Goal: Transaction & Acquisition: Purchase product/service

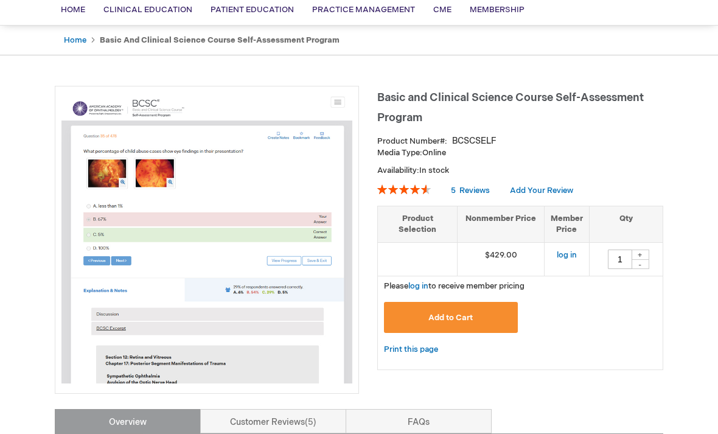
scroll to position [94, 0]
click at [445, 310] on button "Add to Cart" at bounding box center [451, 317] width 134 height 31
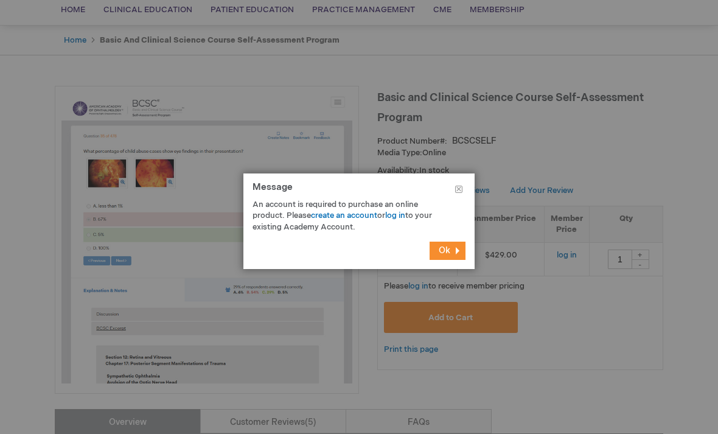
click at [444, 256] on span "Ok" at bounding box center [445, 250] width 12 height 10
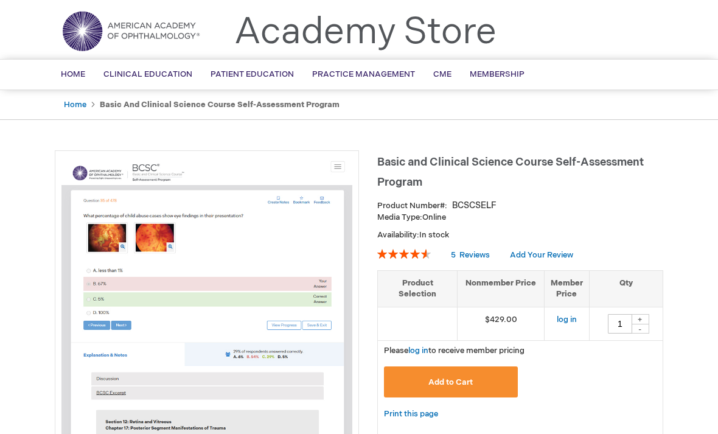
scroll to position [0, 0]
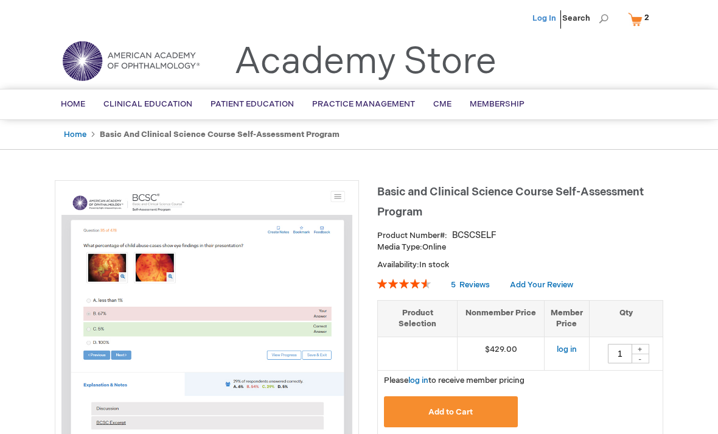
click at [552, 18] on link "Log In" at bounding box center [544, 18] width 24 height 10
click at [642, 19] on link "My Cart 2 2 items" at bounding box center [642, 19] width 32 height 21
click at [636, 24] on link "My Cart 2 2 items" at bounding box center [642, 19] width 32 height 21
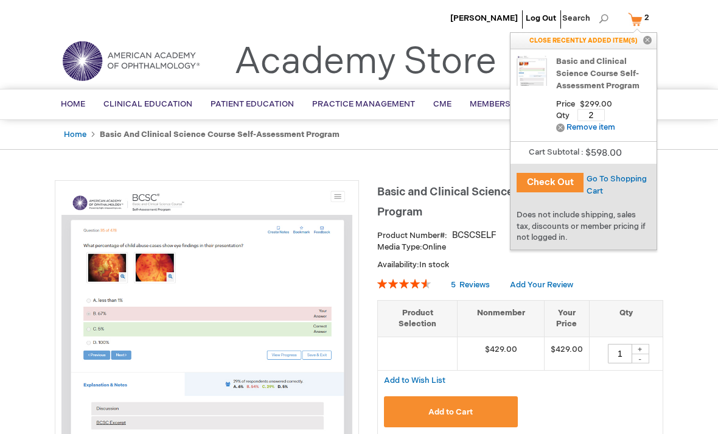
click at [592, 115] on input "2" at bounding box center [590, 115] width 27 height 12
type input "1"
click at [632, 114] on span "Update" at bounding box center [628, 115] width 27 height 10
click at [600, 119] on input "1" at bounding box center [589, 115] width 27 height 12
type input "2"
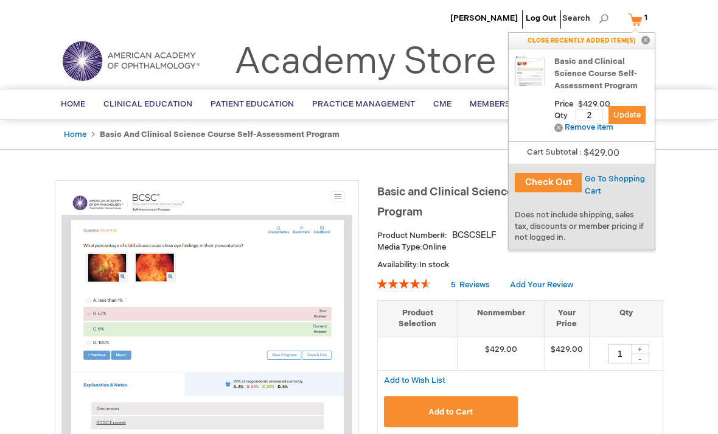
click at [635, 115] on span "Update" at bounding box center [626, 115] width 27 height 10
click at [596, 117] on input "2" at bounding box center [590, 115] width 27 height 12
type input "2"
type input "1"
click at [632, 122] on button "Update" at bounding box center [628, 115] width 37 height 18
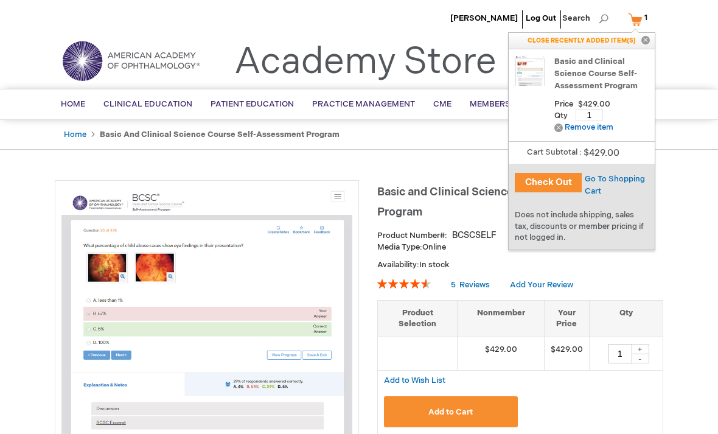
click at [553, 180] on button "Check Out" at bounding box center [548, 182] width 67 height 19
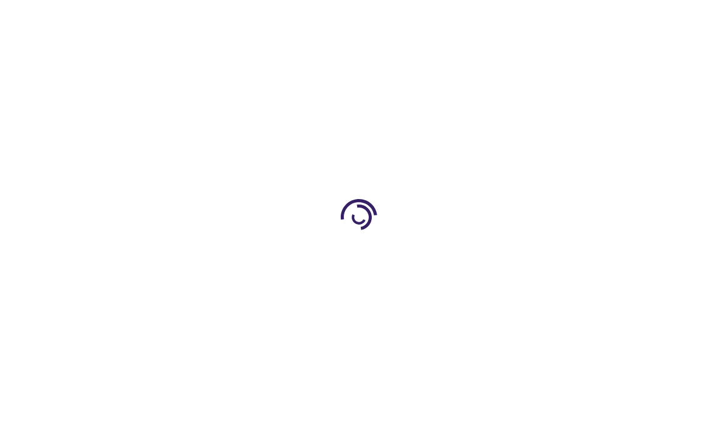
select select "SA"
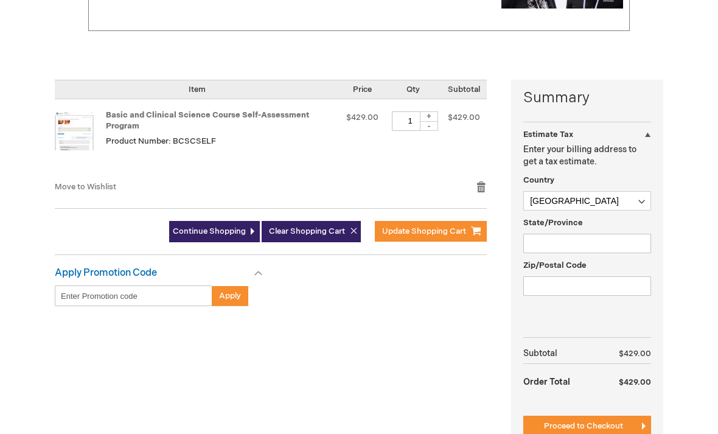
scroll to position [231, 0]
click at [213, 226] on span "Continue Shopping" at bounding box center [209, 231] width 73 height 10
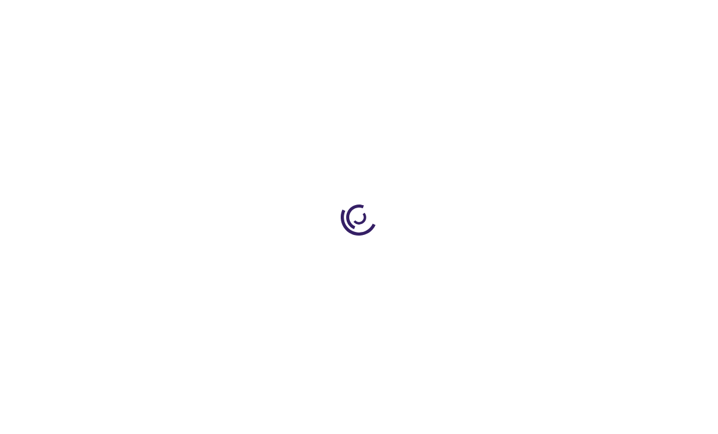
select select "SA"
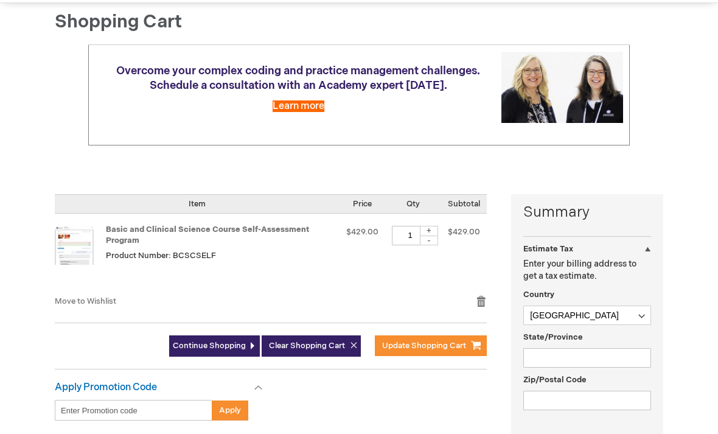
scroll to position [118, 0]
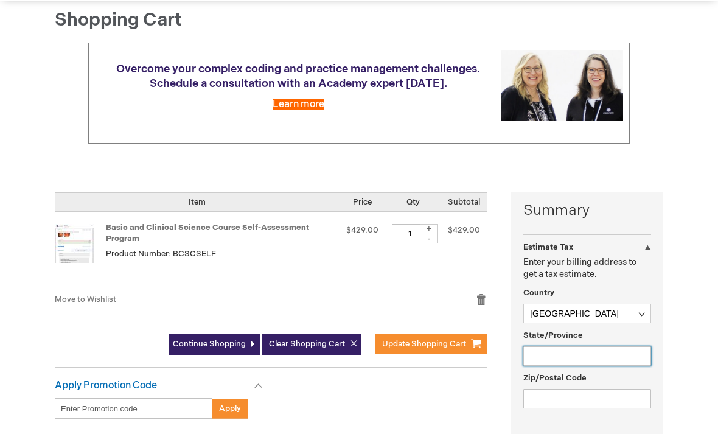
click at [577, 347] on input "State/Province" at bounding box center [587, 356] width 128 height 19
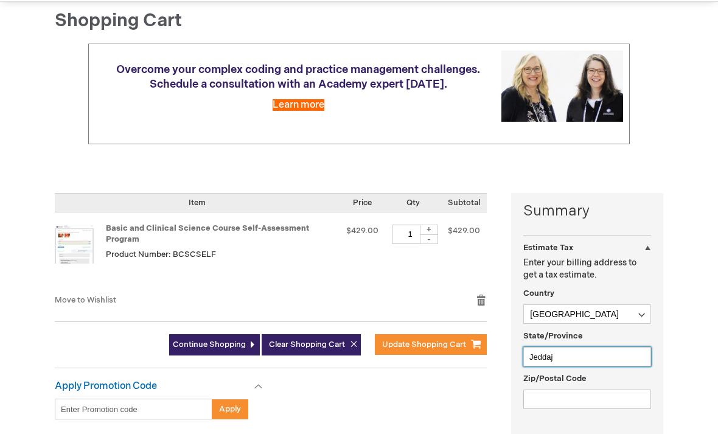
type input "Jeddaj"
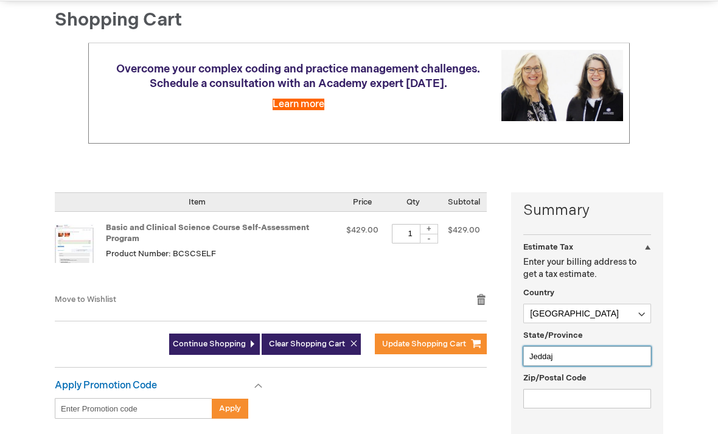
click at [580, 347] on input "Jeddaj" at bounding box center [587, 356] width 128 height 19
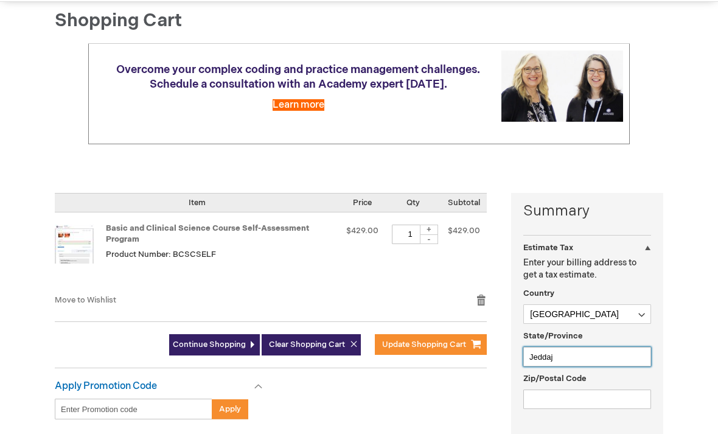
click at [575, 347] on input "Jeddaj" at bounding box center [587, 356] width 128 height 19
type input "Jeddah"
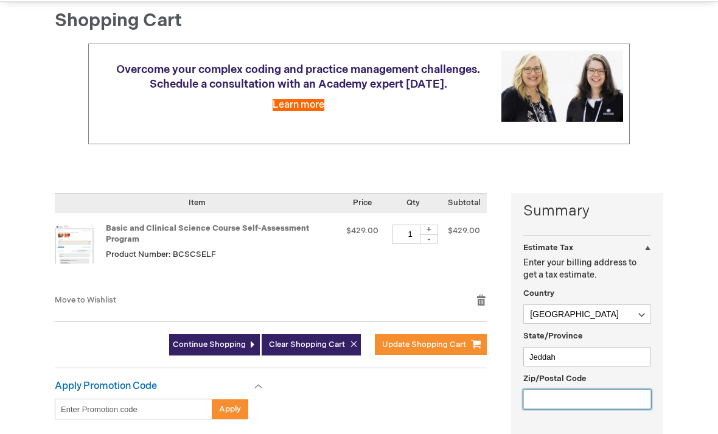
click at [599, 389] on input "Zip/Postal Code" at bounding box center [587, 398] width 128 height 19
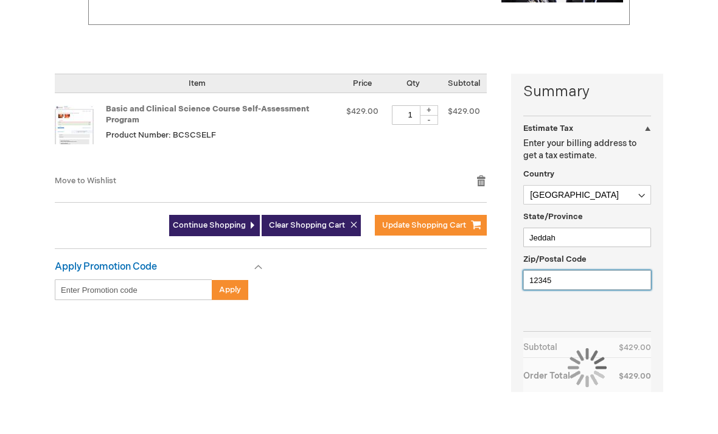
scroll to position [203, 0]
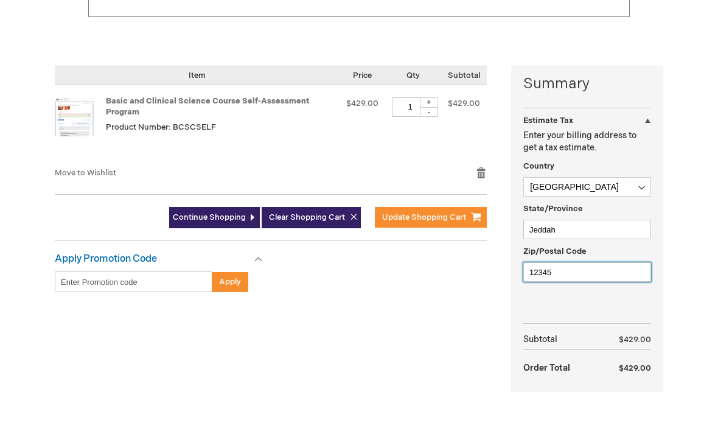
type input "12345"
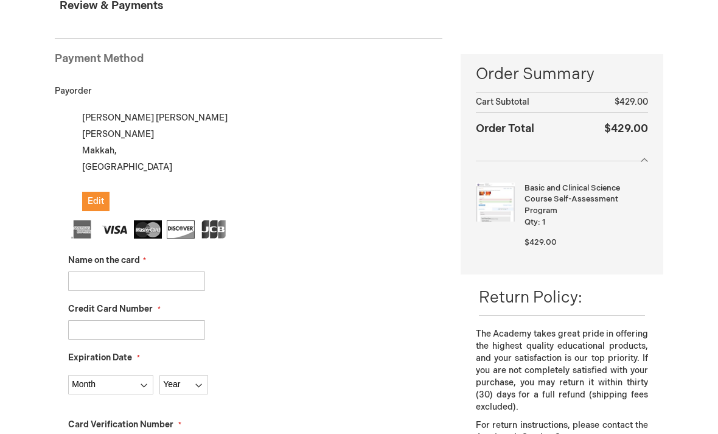
scroll to position [140, 0]
click at [557, 193] on strong "Basic and Clinical Science Course Self-Assessment Program" at bounding box center [585, 200] width 120 height 34
click at [641, 157] on div at bounding box center [562, 155] width 172 height 13
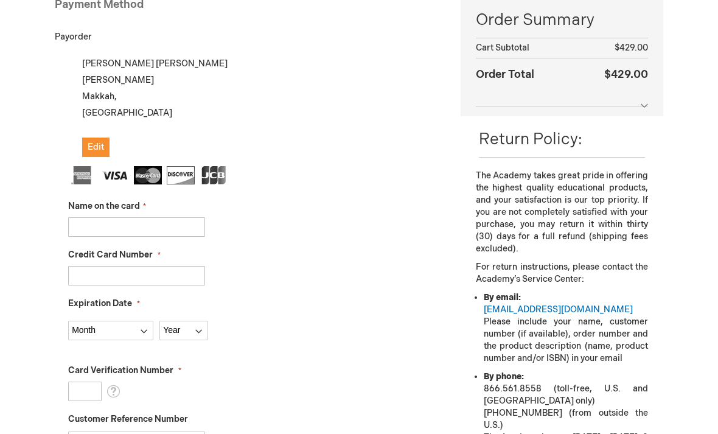
scroll to position [196, 0]
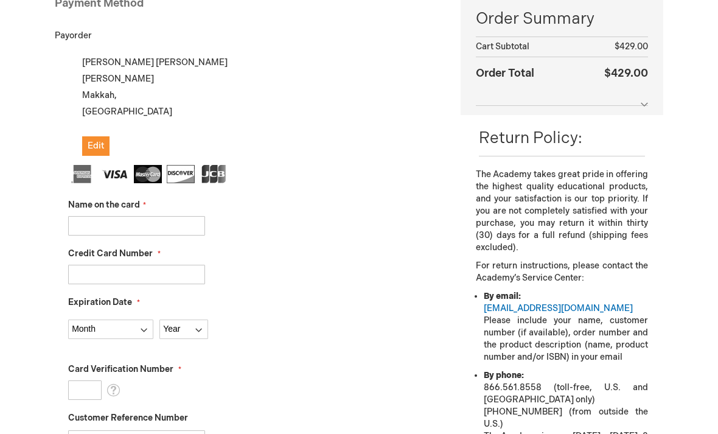
click at [156, 226] on input "Name on the card" at bounding box center [136, 225] width 137 height 19
type input "[PERSON_NAME]"
type input "4843320024418919"
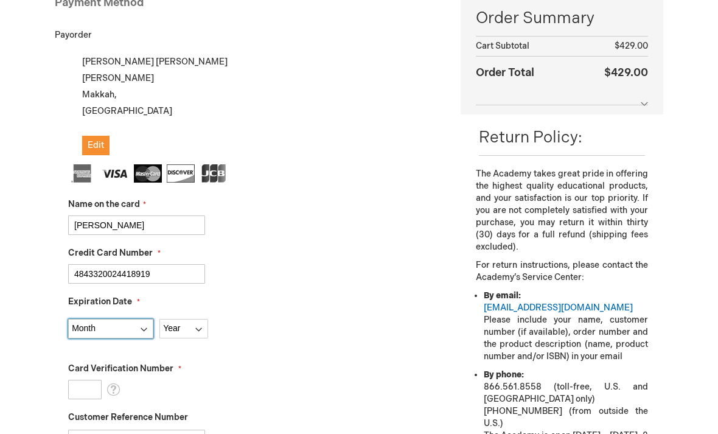
select select "9"
select select "2028"
drag, startPoint x: 80, startPoint y: 385, endPoint x: 80, endPoint y: 363, distance: 22.5
click at [80, 385] on input "Card Verification Number" at bounding box center [84, 389] width 33 height 19
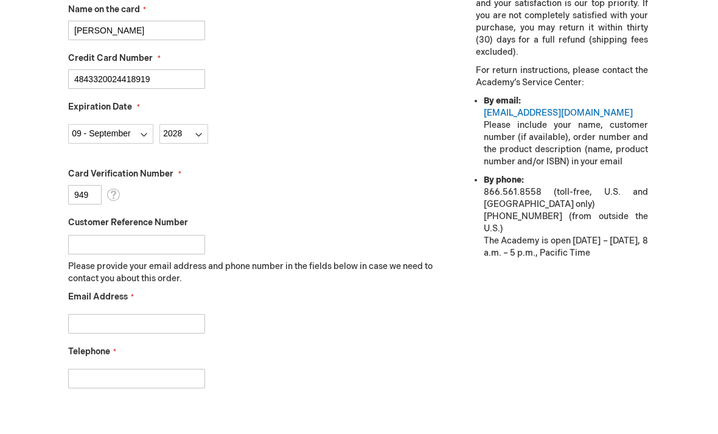
scroll to position [381, 0]
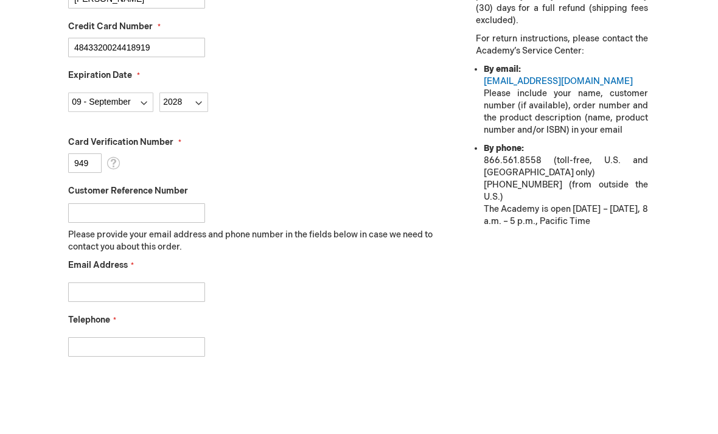
type input "949"
click at [181, 324] on input "Email Address" at bounding box center [136, 333] width 137 height 19
type input "p"
type input "Ahmadsmeer1417@gmail.com"
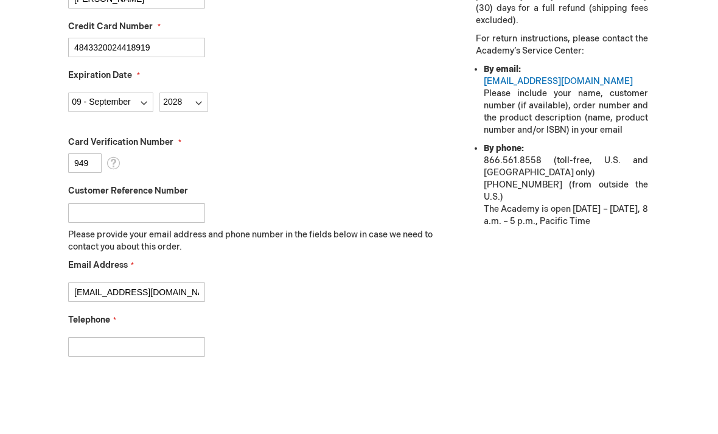
click at [166, 379] on input "Telephone" at bounding box center [136, 388] width 137 height 19
type input "564433162"
checkbox input "true"
click at [76, 343] on input "564433162" at bounding box center [136, 346] width 137 height 19
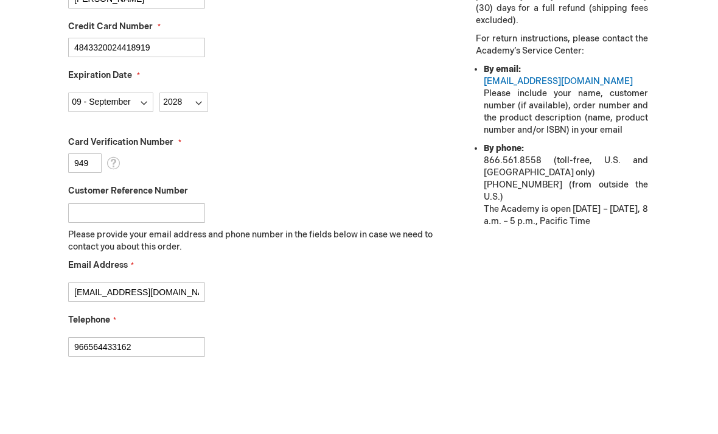
type input "966564433162"
click at [262, 331] on div "966564433162" at bounding box center [255, 344] width 374 height 26
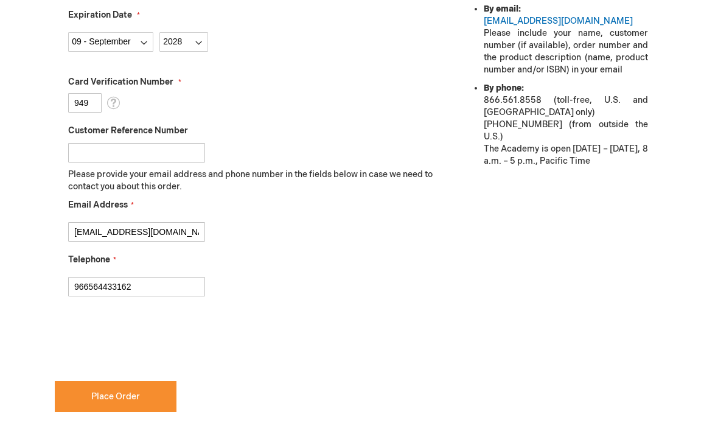
click at [127, 411] on form "Payment Information Payment Method Payorder My billing and shipping address are…" at bounding box center [249, 66] width 388 height 765
click at [142, 397] on button "Place Order" at bounding box center [116, 397] width 122 height 31
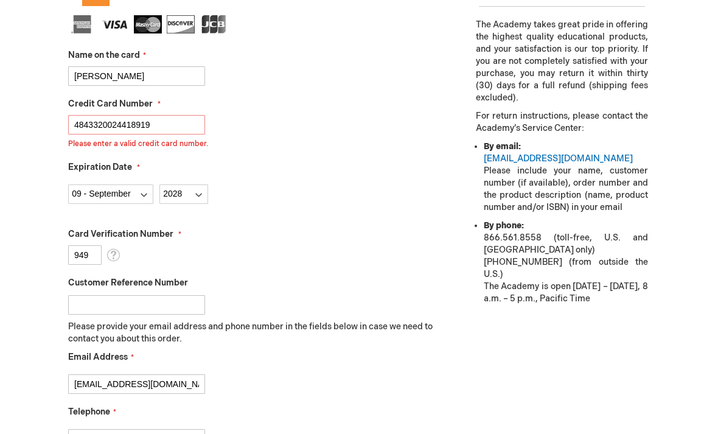
scroll to position [242, 0]
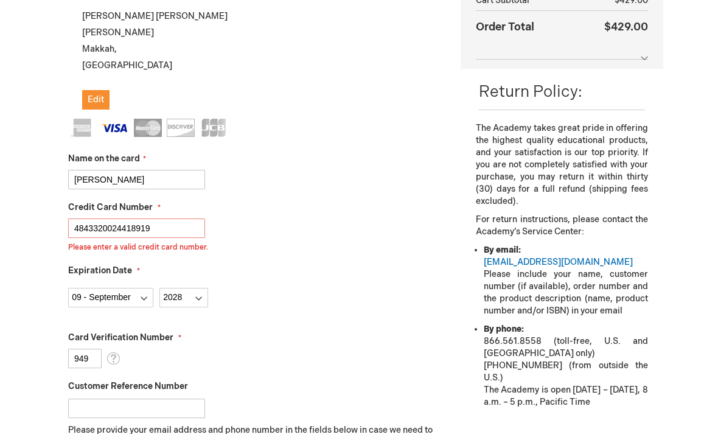
type input "[CREDIT_CARD_NUMBER]"
click at [355, 282] on div "Month 01 - January 02 - February 03 - March 04 - April 05 - May 06 - June 07 - …" at bounding box center [255, 295] width 374 height 26
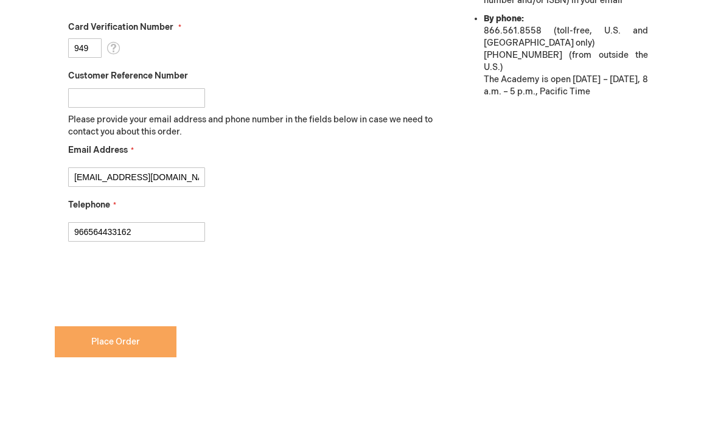
click at [139, 337] on span "Place Order" at bounding box center [115, 342] width 49 height 10
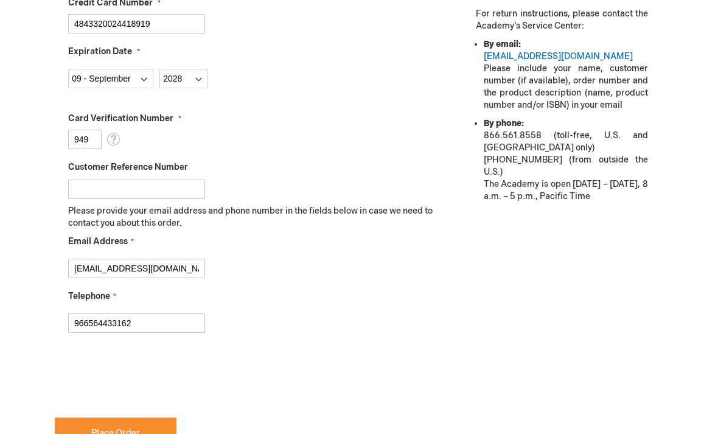
scroll to position [457, 0]
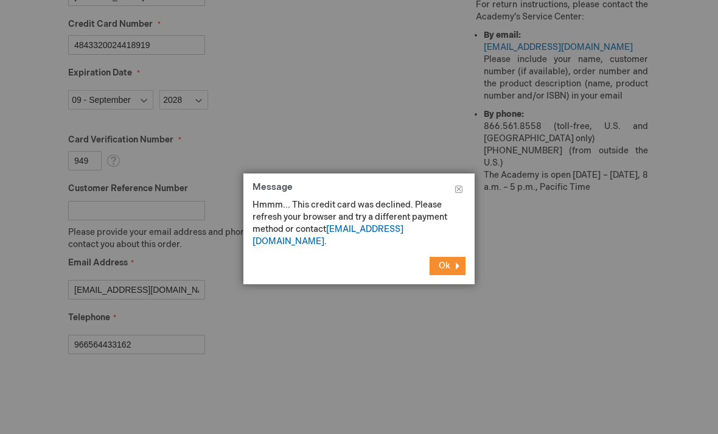
click at [459, 260] on button "Ok" at bounding box center [448, 266] width 36 height 18
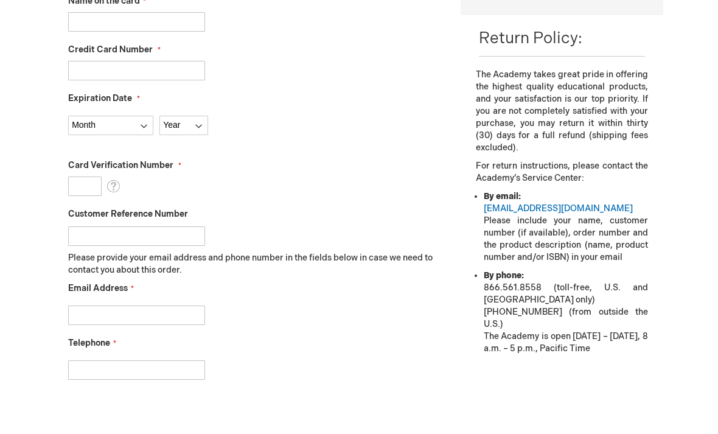
scroll to position [374, 0]
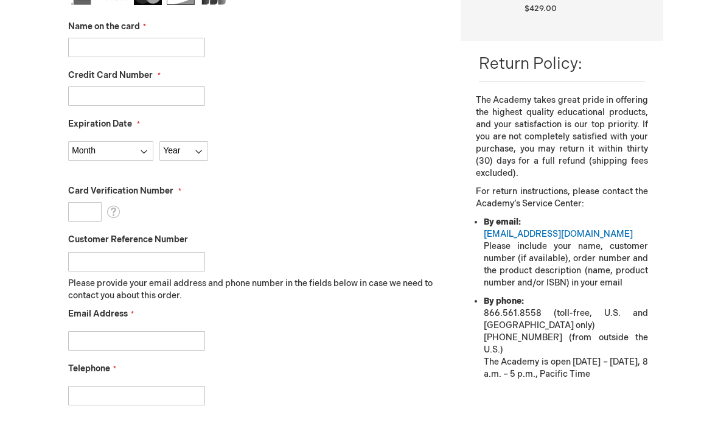
click at [144, 54] on input "Name on the card" at bounding box center [136, 47] width 137 height 19
type input "[PERSON_NAME]"
type input "4834320034418919"
select select "9"
select select "2028"
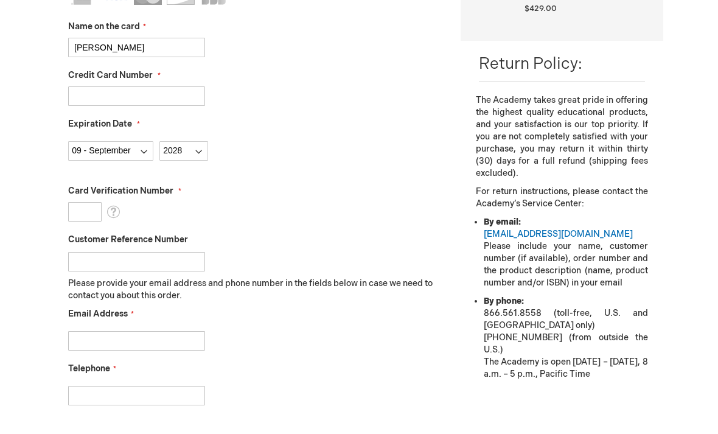
click at [74, 218] on input "Card Verification Number" at bounding box center [84, 211] width 33 height 19
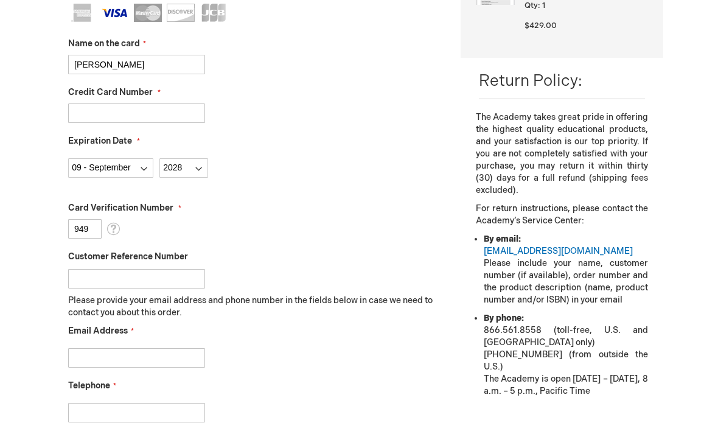
scroll to position [356, 0]
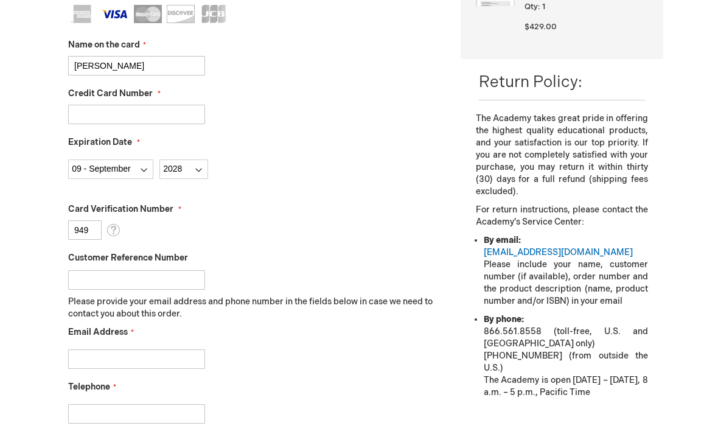
type input "949"
click at [153, 352] on input "Email Address" at bounding box center [136, 358] width 137 height 19
type input "Ahmadsmeer1417@gmail.com"
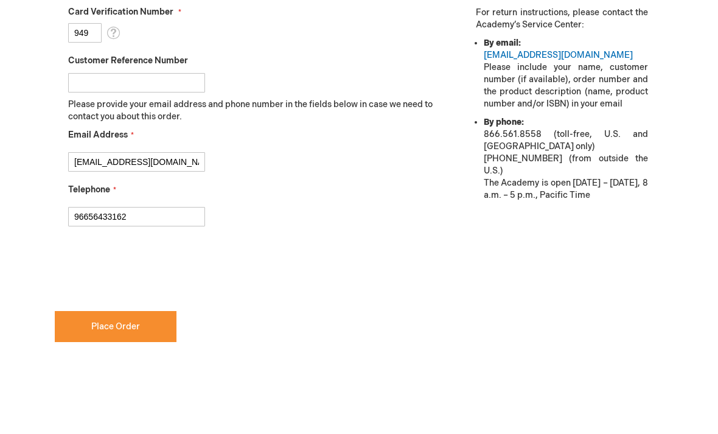
type input "96656433162"
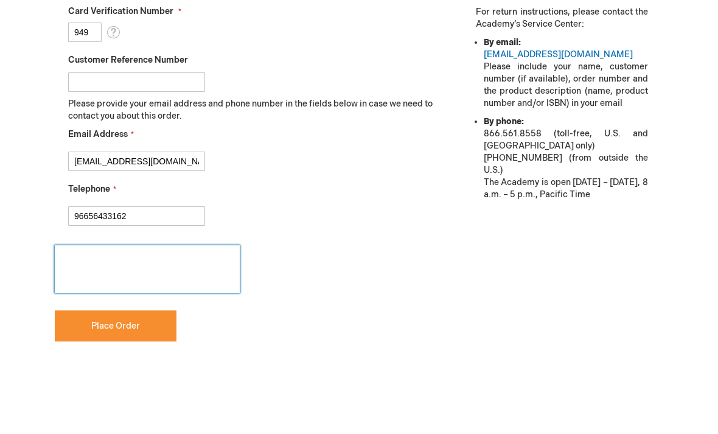
checkbox input "true"
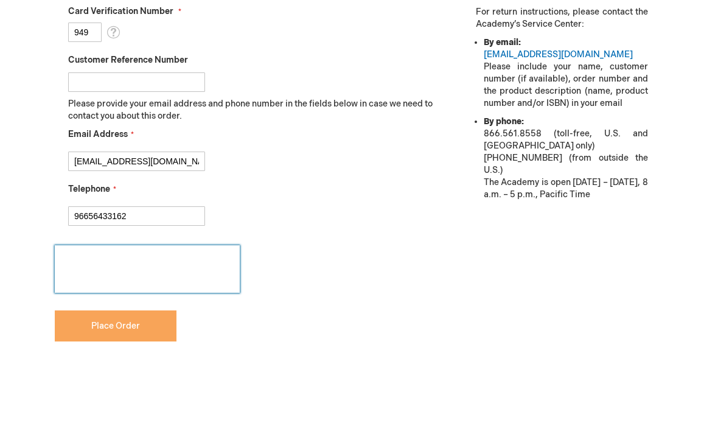
click at [137, 326] on span "Place Order" at bounding box center [115, 326] width 49 height 10
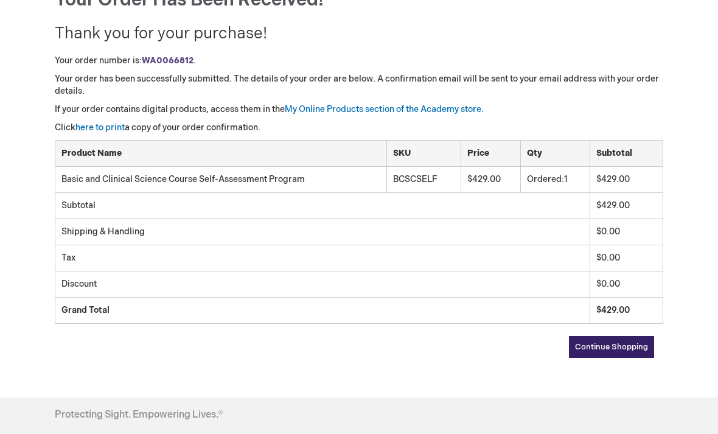
scroll to position [154, 0]
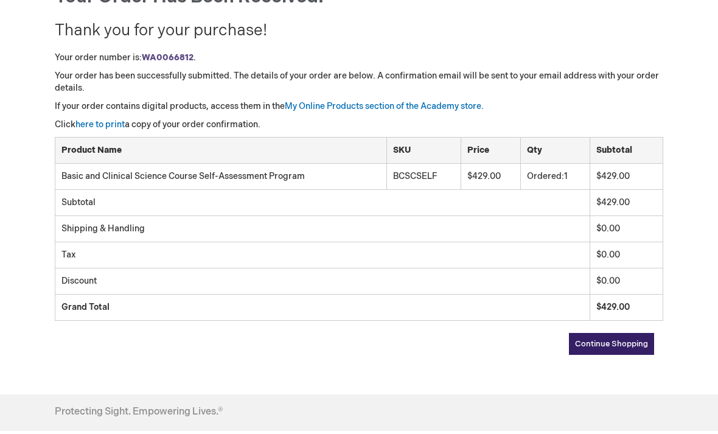
click at [572, 350] on link "Continue Shopping" at bounding box center [611, 344] width 85 height 22
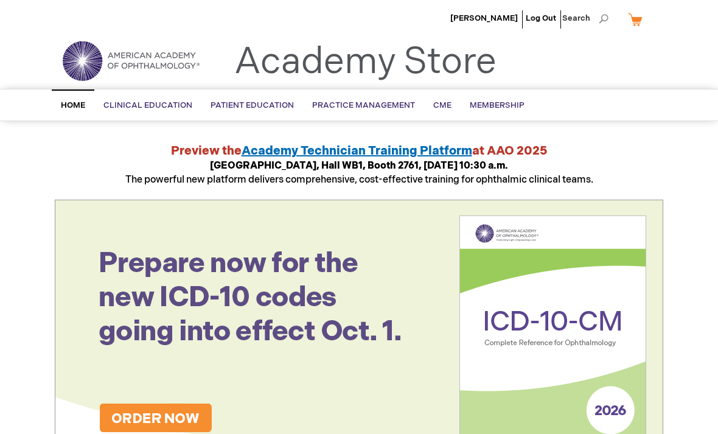
click at [471, 30] on li "[PERSON_NAME]" at bounding box center [484, 18] width 74 height 37
click at [470, 30] on li "[PERSON_NAME]" at bounding box center [484, 18] width 74 height 37
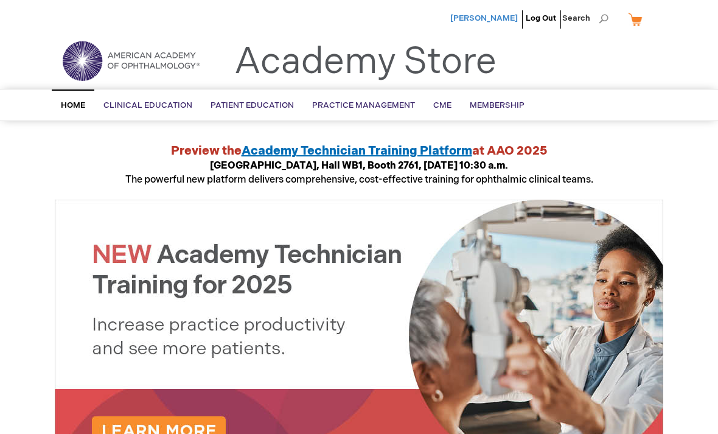
click at [484, 15] on span "[PERSON_NAME]" at bounding box center [484, 18] width 68 height 10
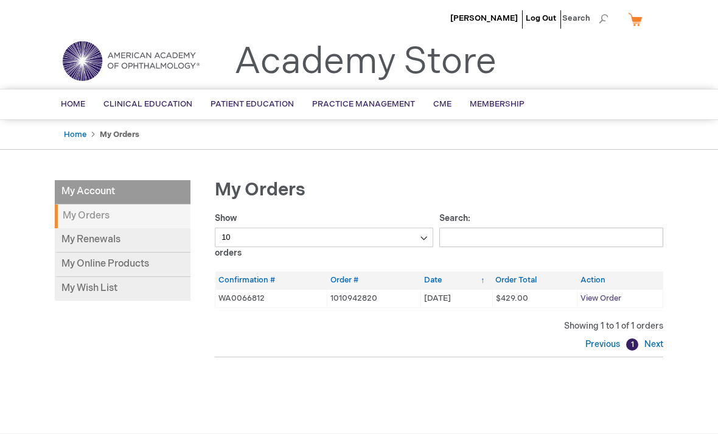
click at [601, 302] on span "View Order" at bounding box center [601, 298] width 41 height 10
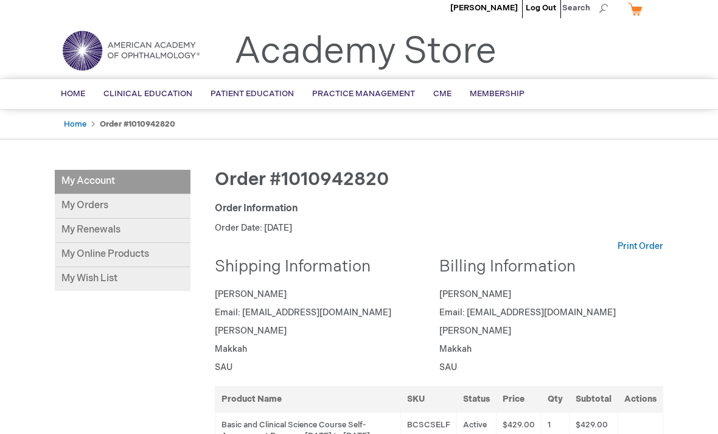
scroll to position [11, 0]
click at [84, 208] on link "My Orders" at bounding box center [123, 206] width 136 height 24
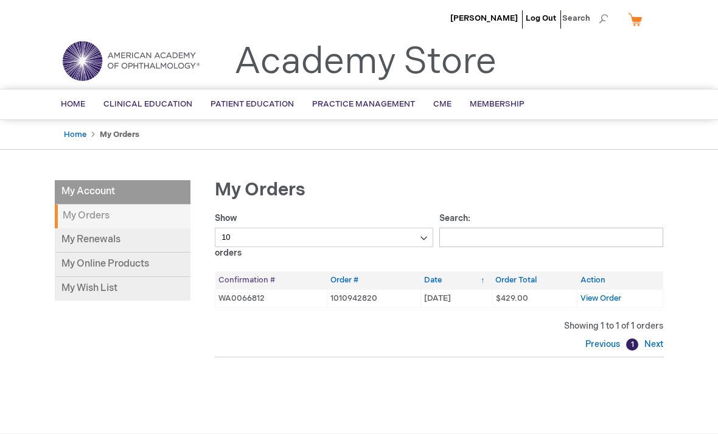
click at [240, 287] on th "Confirmation #" at bounding box center [271, 280] width 112 height 18
click at [121, 260] on link "My Online Products" at bounding box center [123, 265] width 136 height 24
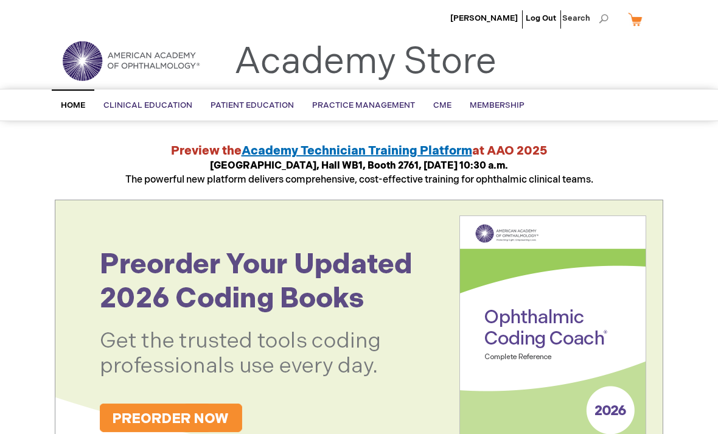
click at [491, 9] on li "[PERSON_NAME]" at bounding box center [484, 18] width 74 height 37
click at [495, 17] on span "[PERSON_NAME]" at bounding box center [484, 18] width 68 height 10
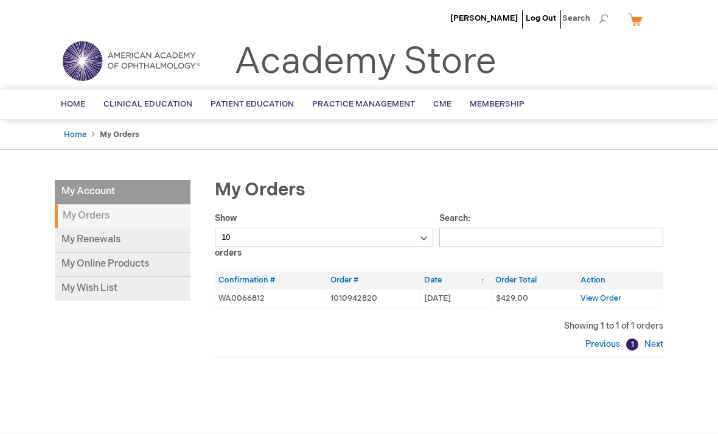
click at [248, 299] on td "WA0066812" at bounding box center [271, 298] width 112 height 18
click at [257, 279] on th "Confirmation #" at bounding box center [271, 280] width 112 height 18
click at [164, 258] on link "My Online Products" at bounding box center [123, 265] width 136 height 24
click at [86, 242] on link "My Renewals" at bounding box center [123, 240] width 136 height 24
click at [124, 193] on li "My Account" at bounding box center [123, 192] width 136 height 24
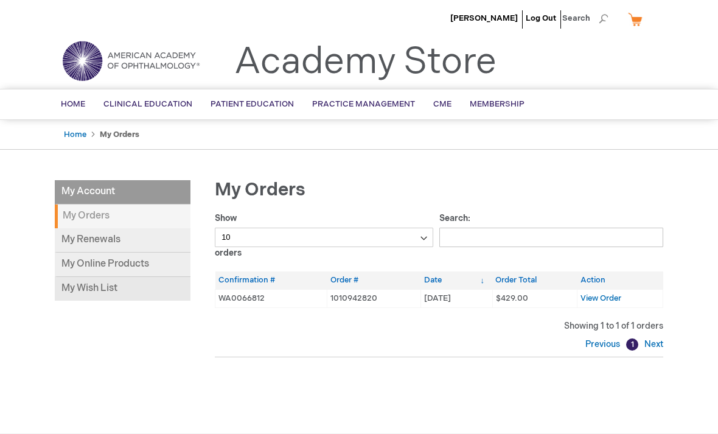
click at [111, 284] on link "My Wish List" at bounding box center [123, 289] width 136 height 24
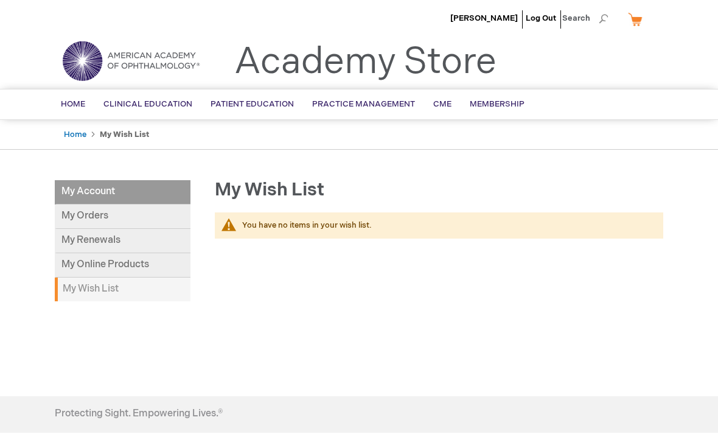
click at [80, 193] on li "My Account" at bounding box center [123, 192] width 136 height 24
click at [82, 196] on li "My Account" at bounding box center [123, 192] width 136 height 24
click at [89, 214] on link "My Orders" at bounding box center [123, 216] width 136 height 24
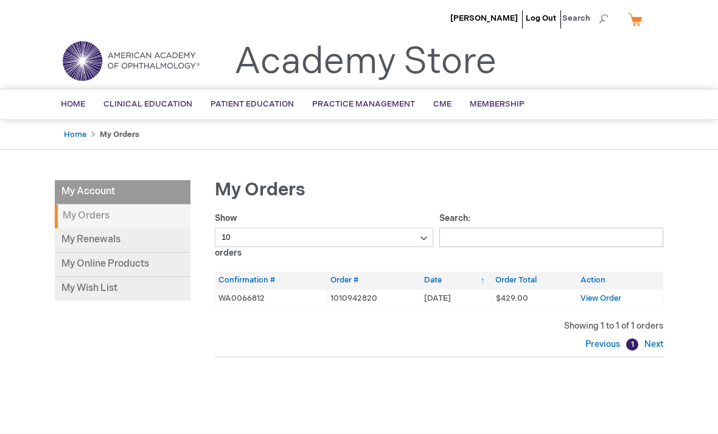
click at [241, 297] on td "WA0066812" at bounding box center [271, 298] width 112 height 18
click at [604, 298] on span "View Order" at bounding box center [601, 298] width 41 height 10
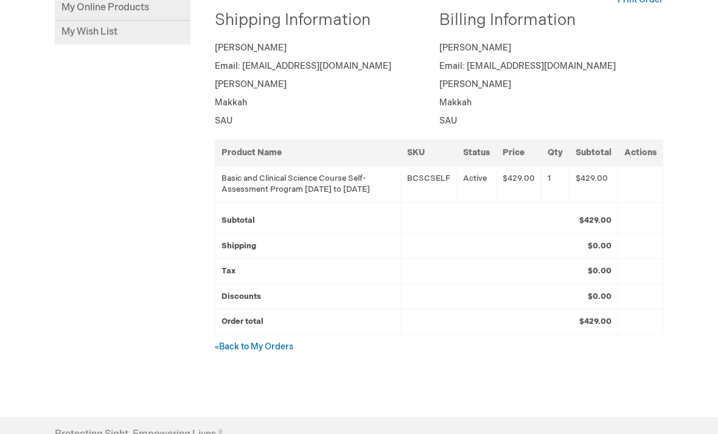
scroll to position [271, 0]
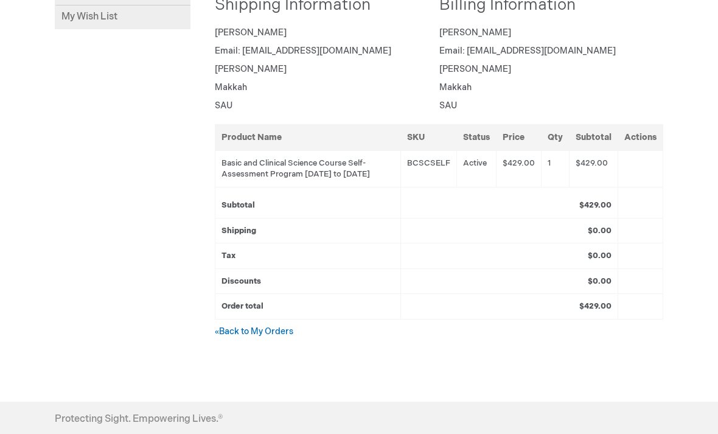
click at [323, 167] on td "Basic and Clinical Science Course Self-Assessment Program 01-Nov-2025 to 31-Oct…" at bounding box center [308, 169] width 186 height 37
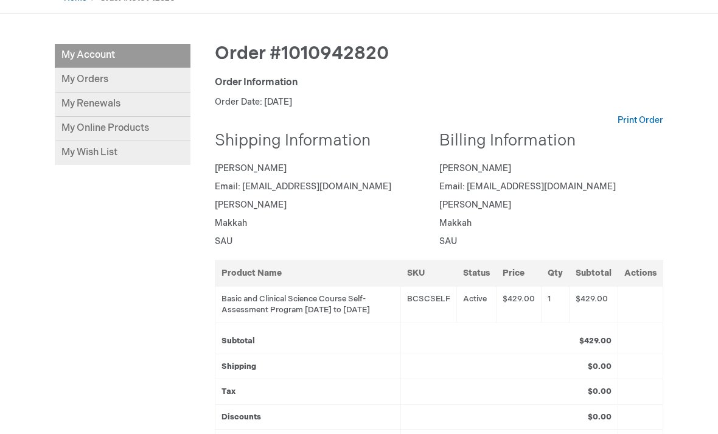
scroll to position [0, 0]
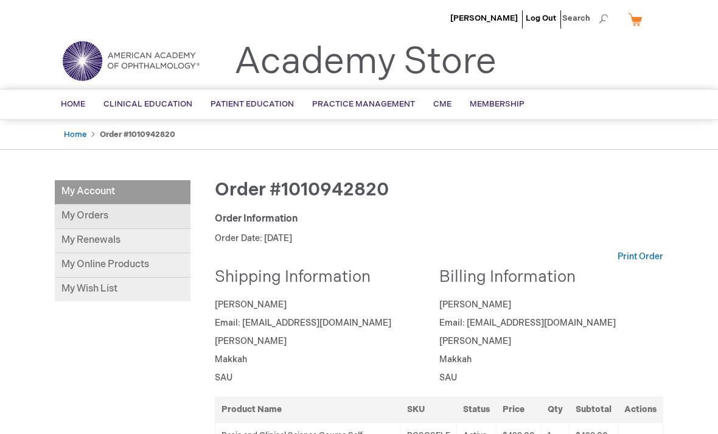
click at [77, 218] on link "My Orders" at bounding box center [123, 216] width 136 height 24
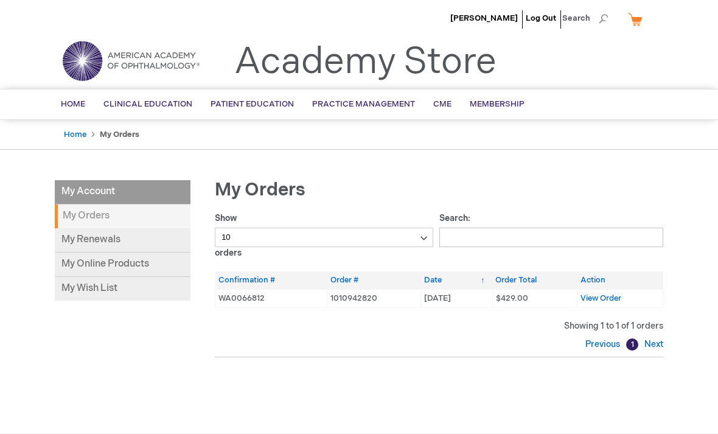
click at [237, 299] on td "WA0066812" at bounding box center [271, 298] width 112 height 18
click at [256, 298] on td "WA0066812" at bounding box center [271, 298] width 112 height 18
click at [608, 296] on span "View Order" at bounding box center [601, 298] width 41 height 10
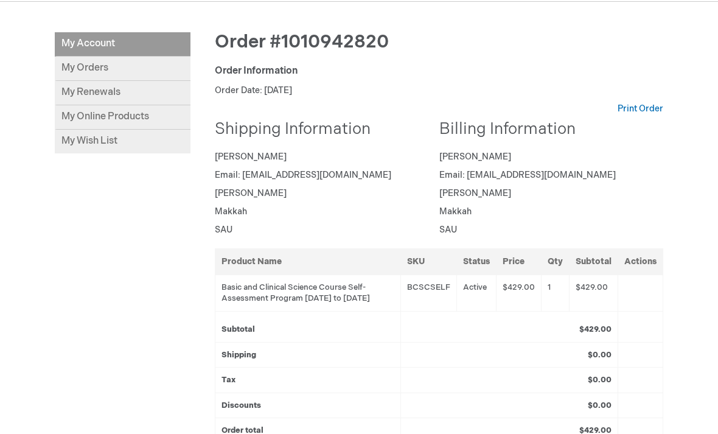
scroll to position [156, 0]
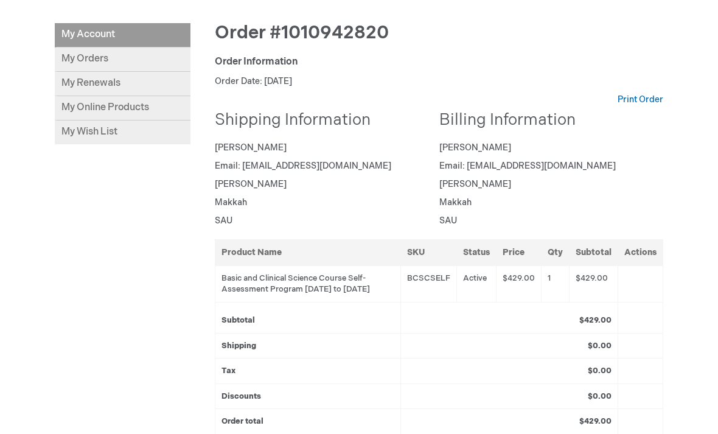
click at [291, 276] on td "Basic and Clinical Science Course Self-Assessment Program 01-Nov-2025 to 31-Oct…" at bounding box center [308, 284] width 186 height 37
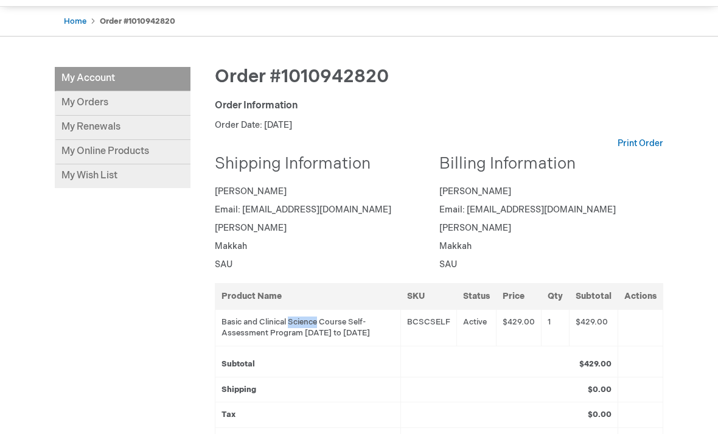
scroll to position [0, 0]
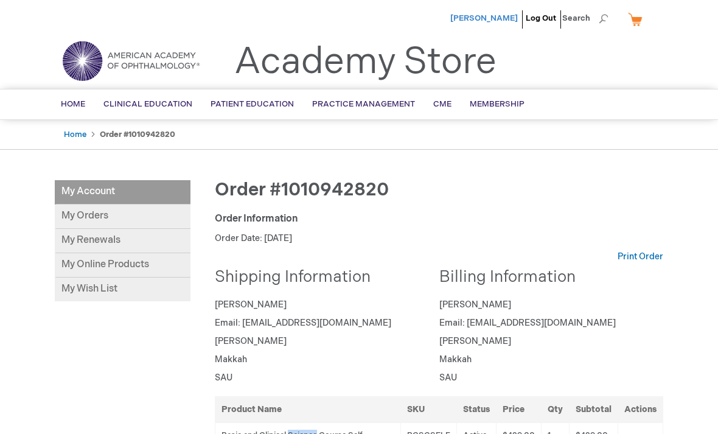
click at [513, 16] on span "[PERSON_NAME]" at bounding box center [484, 18] width 68 height 10
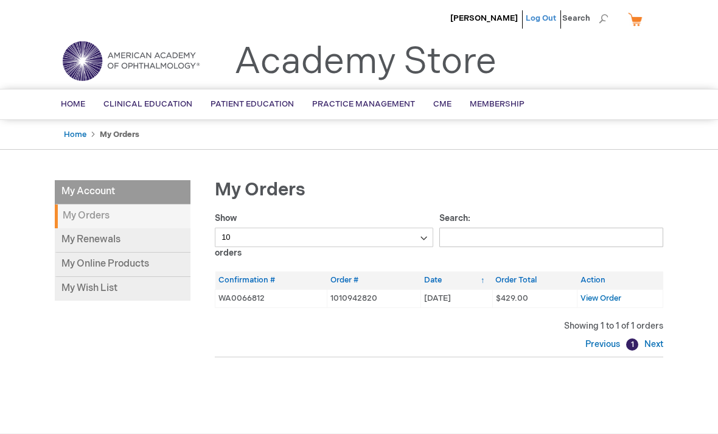
click at [549, 19] on link "Log Out" at bounding box center [541, 18] width 30 height 10
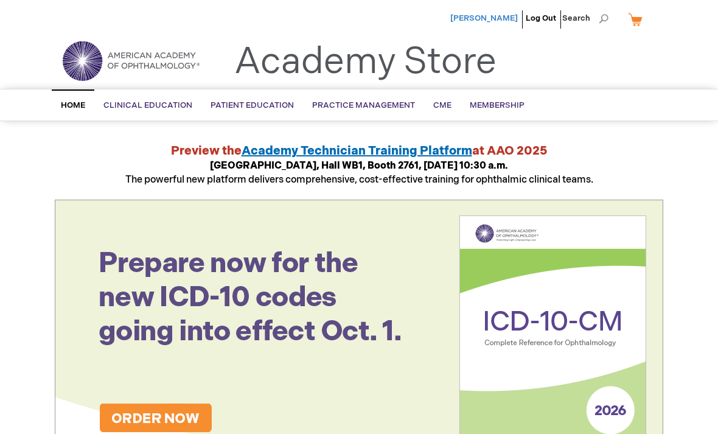
click at [499, 22] on span "[PERSON_NAME]" at bounding box center [484, 18] width 68 height 10
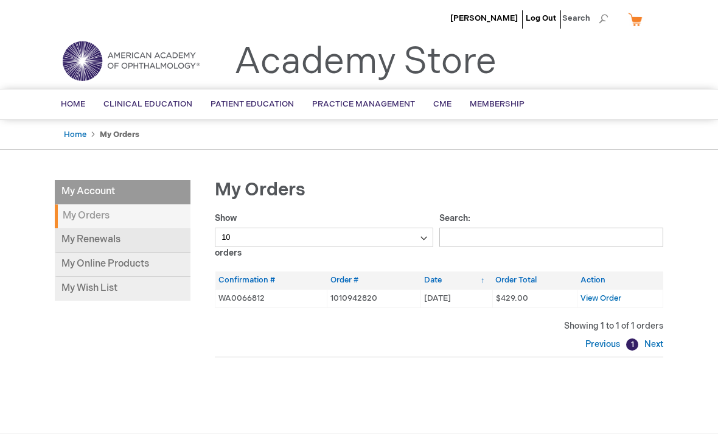
click at [159, 238] on link "My Renewals" at bounding box center [123, 240] width 136 height 24
click at [113, 194] on li "My Account" at bounding box center [123, 192] width 136 height 24
click at [91, 233] on link "My Renewals" at bounding box center [123, 240] width 136 height 24
click at [81, 137] on link "Home" at bounding box center [75, 135] width 23 height 10
